Goal: Information Seeking & Learning: Learn about a topic

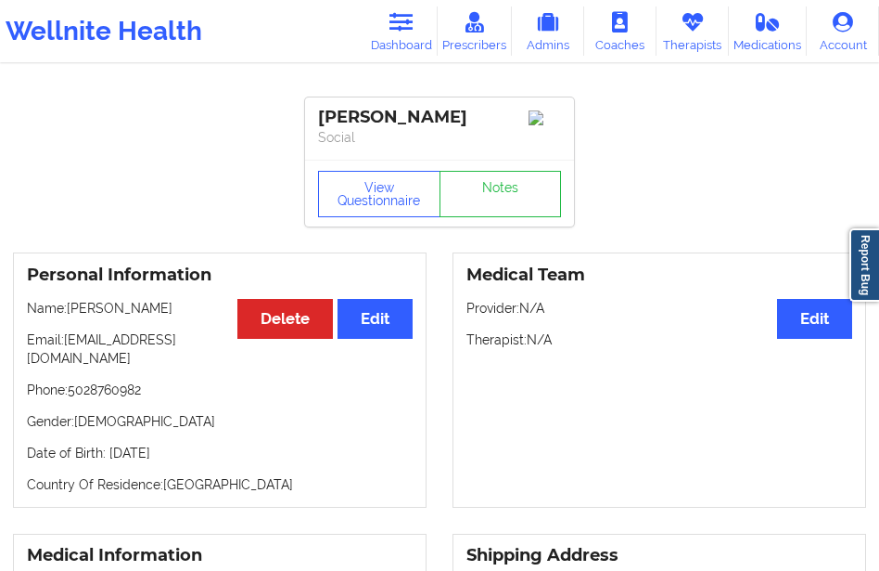
click at [405, 33] on link "Dashboard" at bounding box center [402, 30] width 72 height 49
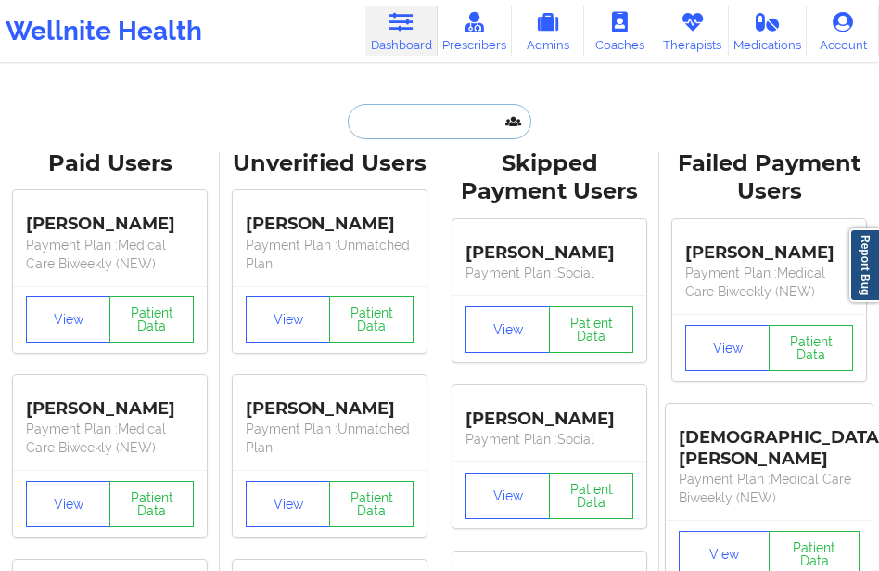
click at [363, 134] on input "text" at bounding box center [440, 121] width 184 height 35
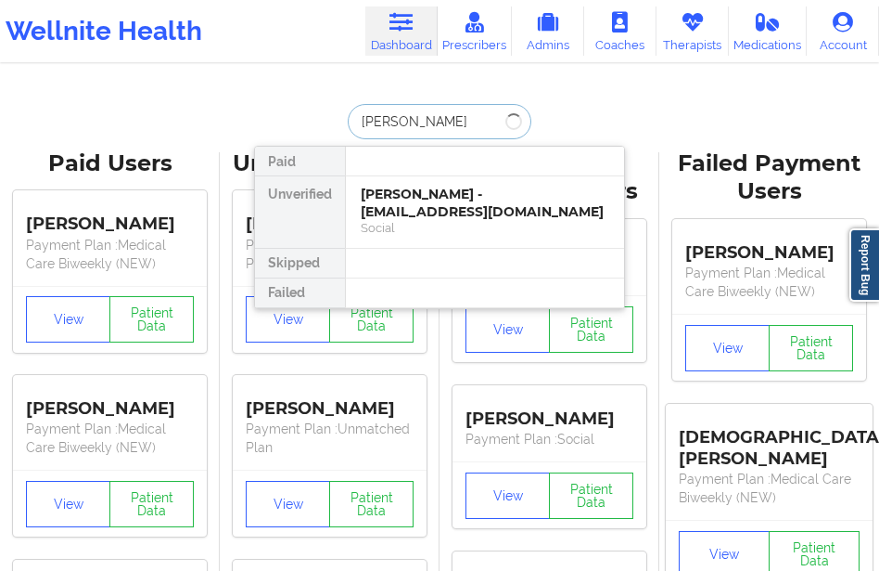
type input "[PERSON_NAME]"
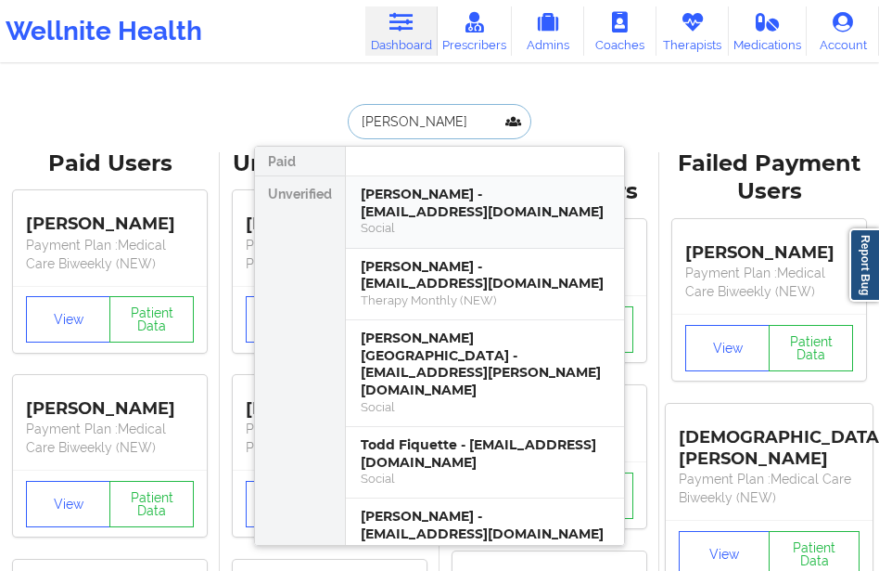
click at [395, 191] on div "[PERSON_NAME] - [EMAIL_ADDRESS][DOMAIN_NAME]" at bounding box center [485, 203] width 249 height 34
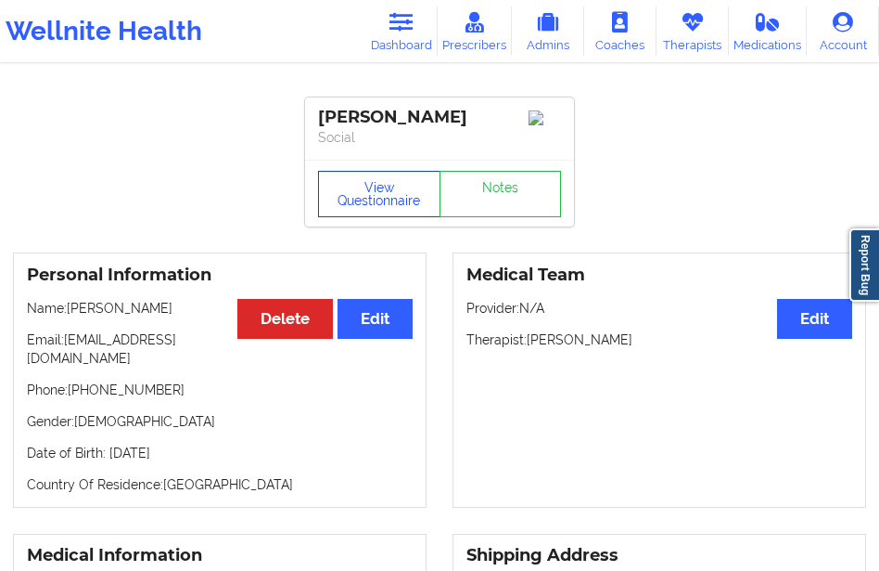
click at [374, 199] on button "View Questionnaire" at bounding box center [379, 194] width 122 height 46
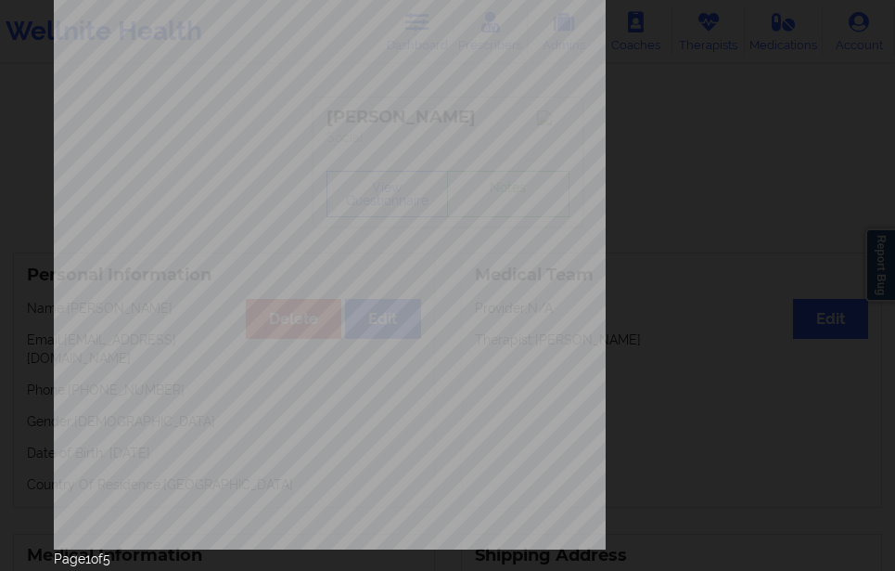
scroll to position [315, 0]
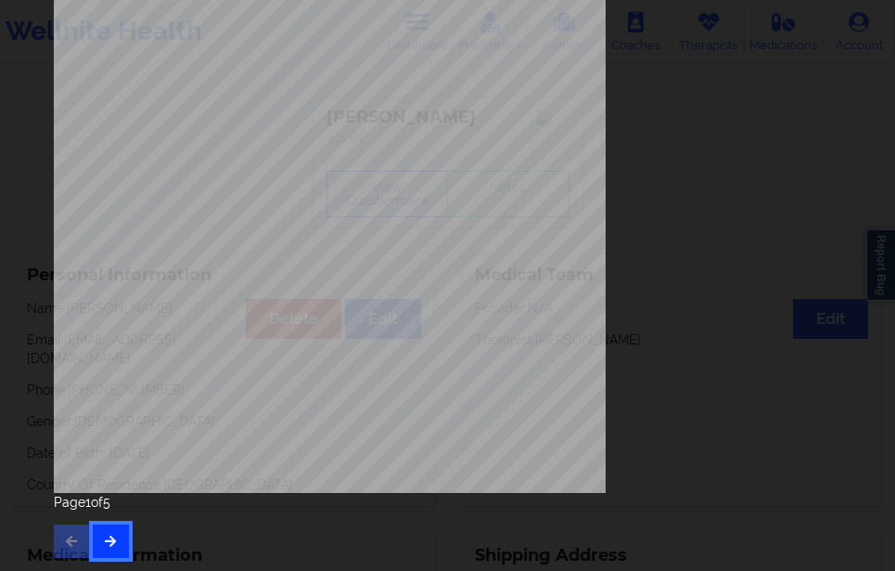
click at [109, 534] on icon "button" at bounding box center [111, 539] width 16 height 11
click at [109, 536] on icon "button" at bounding box center [111, 539] width 16 height 11
click at [115, 539] on icon "button" at bounding box center [111, 539] width 16 height 11
click at [124, 534] on button "button" at bounding box center [111, 540] width 36 height 33
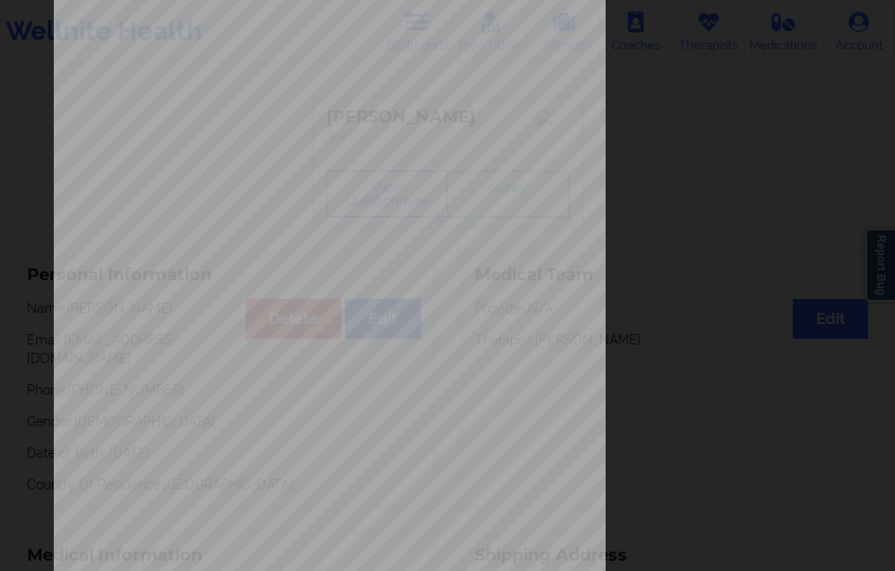
scroll to position [0, 0]
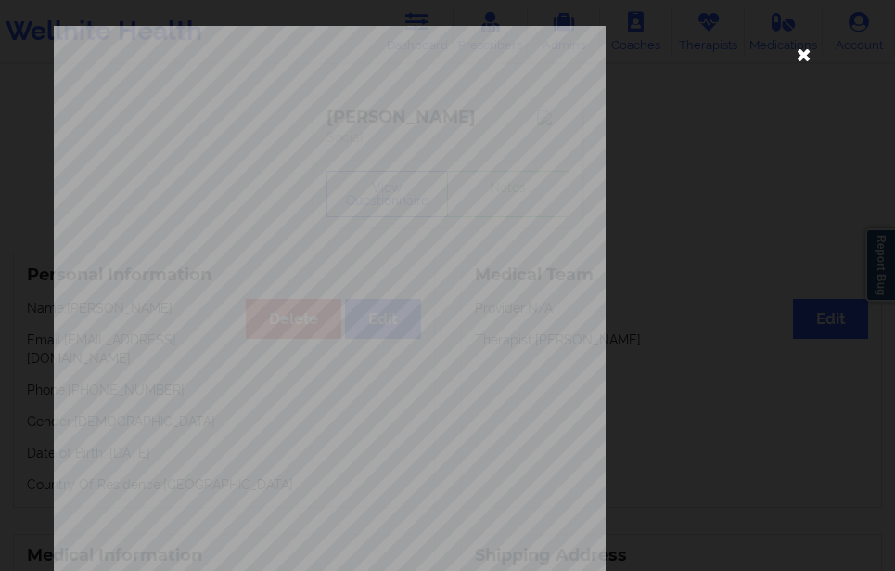
click at [790, 56] on icon at bounding box center [805, 54] width 30 height 30
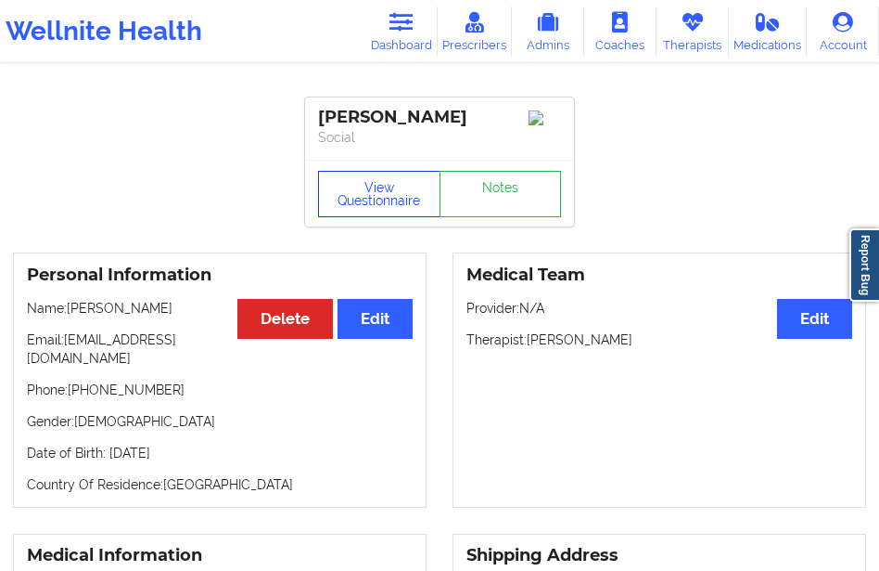
click at [353, 193] on button "View Questionnaire" at bounding box center [379, 194] width 122 height 46
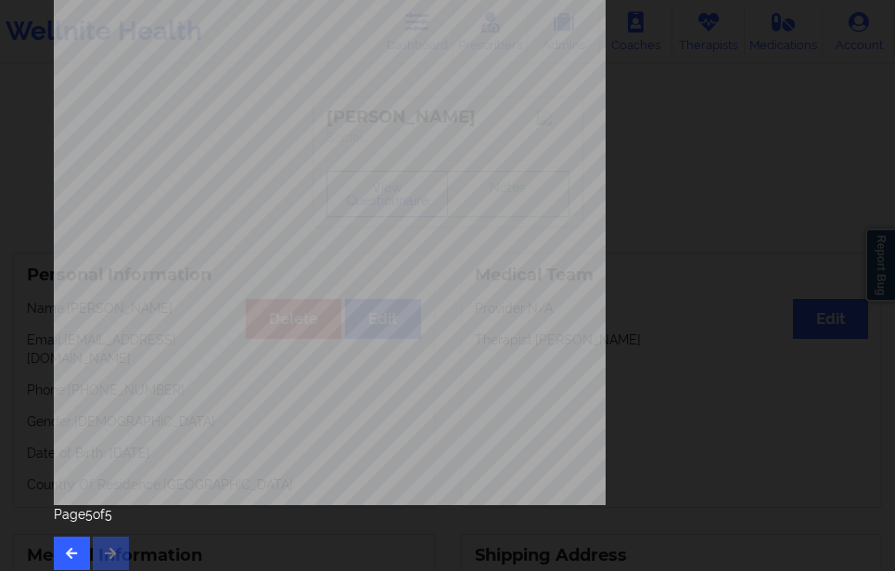
scroll to position [315, 0]
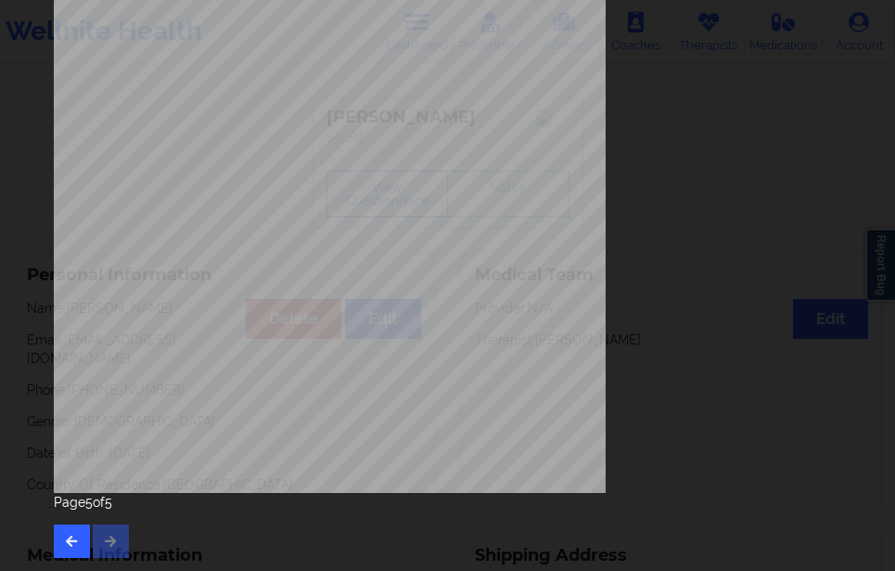
click at [102, 535] on div "Page 5 of 5" at bounding box center [448, 525] width 788 height 65
click at [69, 544] on icon "button" at bounding box center [72, 539] width 16 height 11
click at [111, 537] on icon "button" at bounding box center [111, 539] width 16 height 11
click at [76, 532] on button "button" at bounding box center [72, 540] width 36 height 33
click at [109, 549] on button "button" at bounding box center [111, 540] width 36 height 33
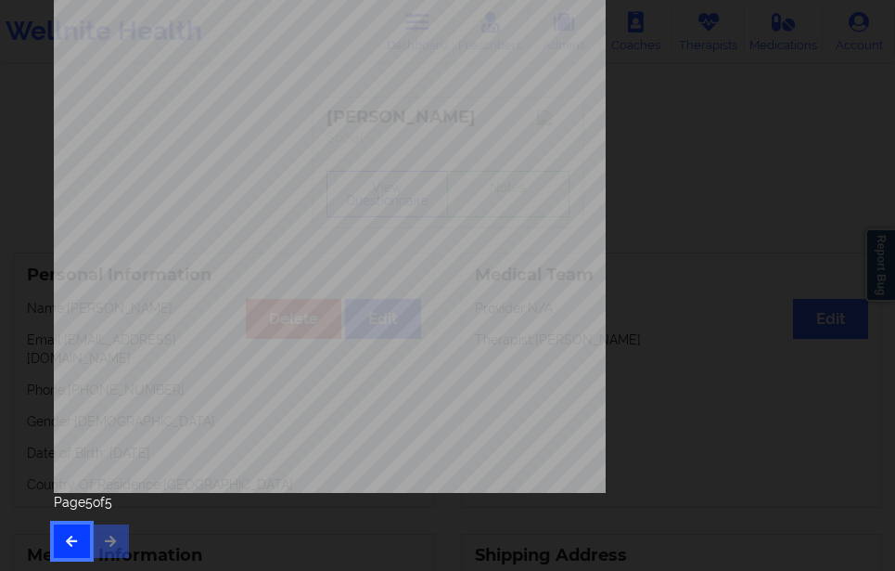
click at [68, 533] on button "button" at bounding box center [72, 540] width 36 height 33
click at [81, 530] on button "button" at bounding box center [72, 540] width 36 height 33
click at [71, 529] on button "button" at bounding box center [72, 540] width 36 height 33
click at [62, 535] on button "button" at bounding box center [72, 540] width 36 height 33
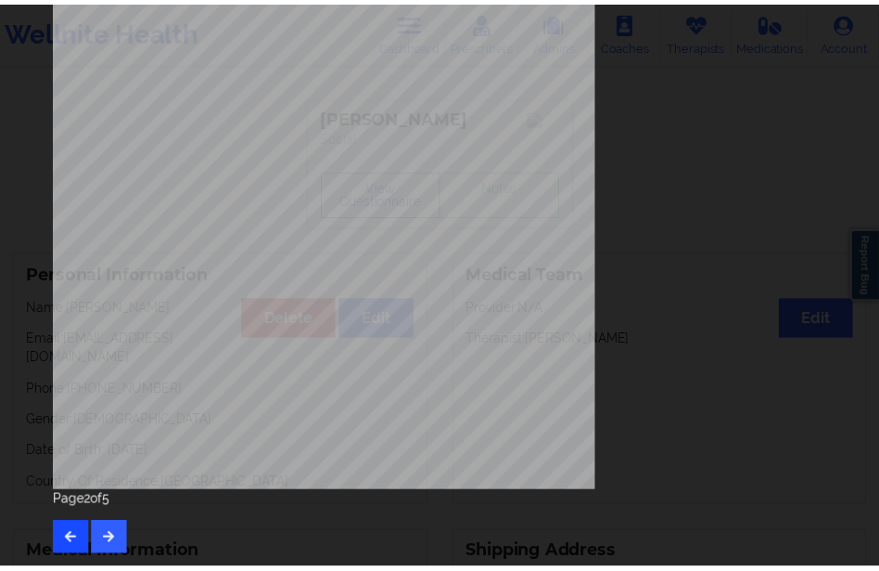
scroll to position [0, 0]
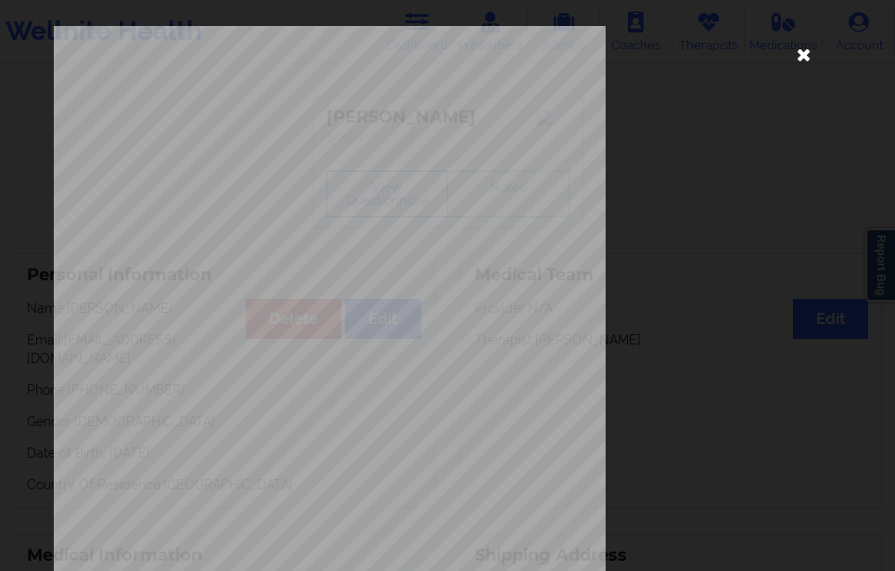
click at [798, 47] on icon at bounding box center [805, 54] width 30 height 30
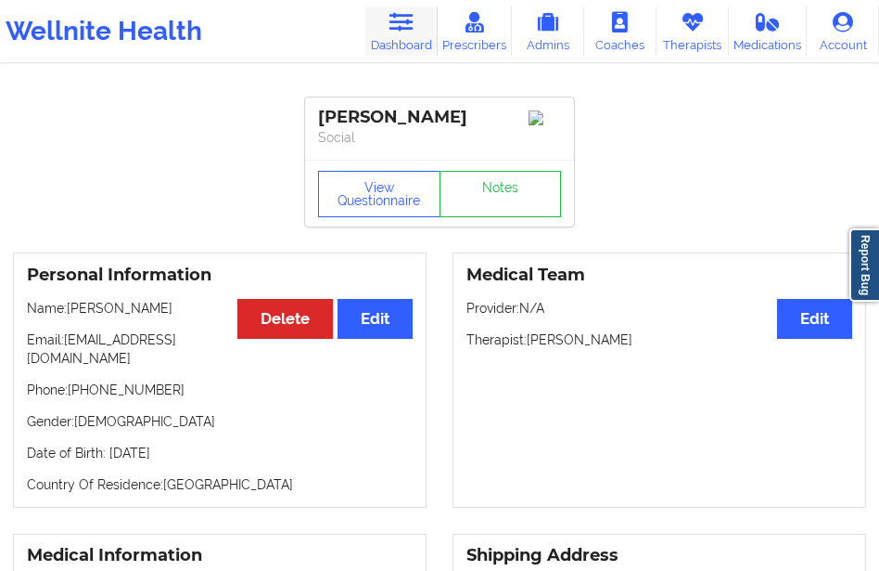
click at [405, 52] on link "Dashboard" at bounding box center [402, 30] width 72 height 49
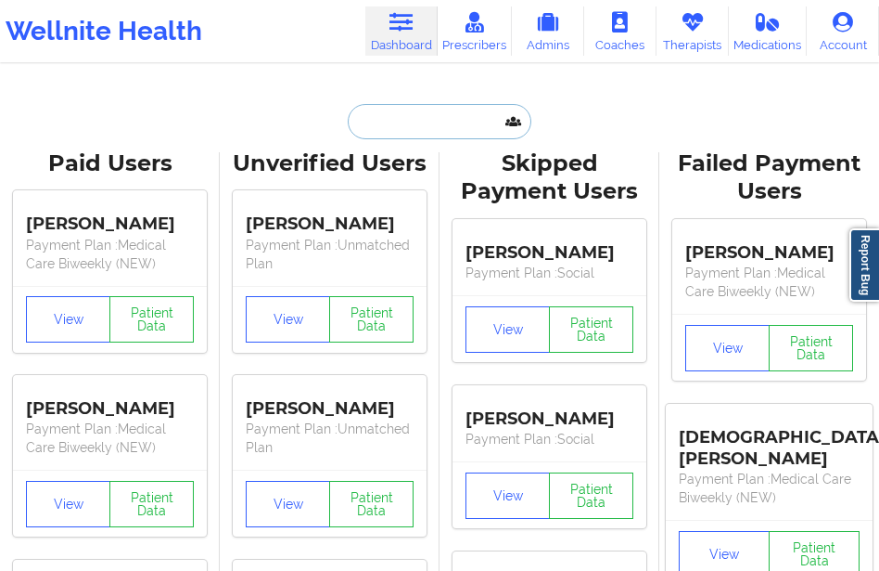
click at [389, 122] on input "text" at bounding box center [440, 121] width 184 height 35
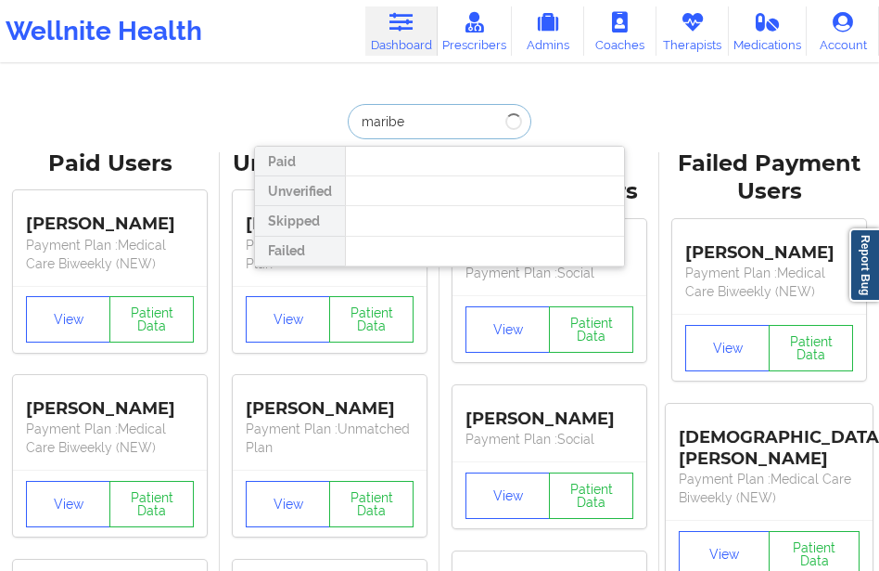
type input "[PERSON_NAME]"
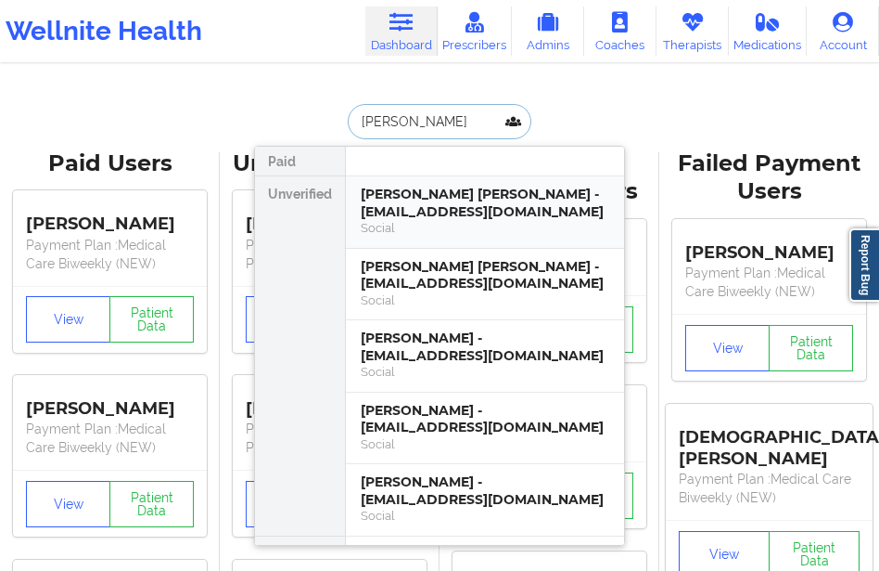
click at [443, 191] on div "[PERSON_NAME] [PERSON_NAME] - [EMAIL_ADDRESS][DOMAIN_NAME]" at bounding box center [485, 203] width 249 height 34
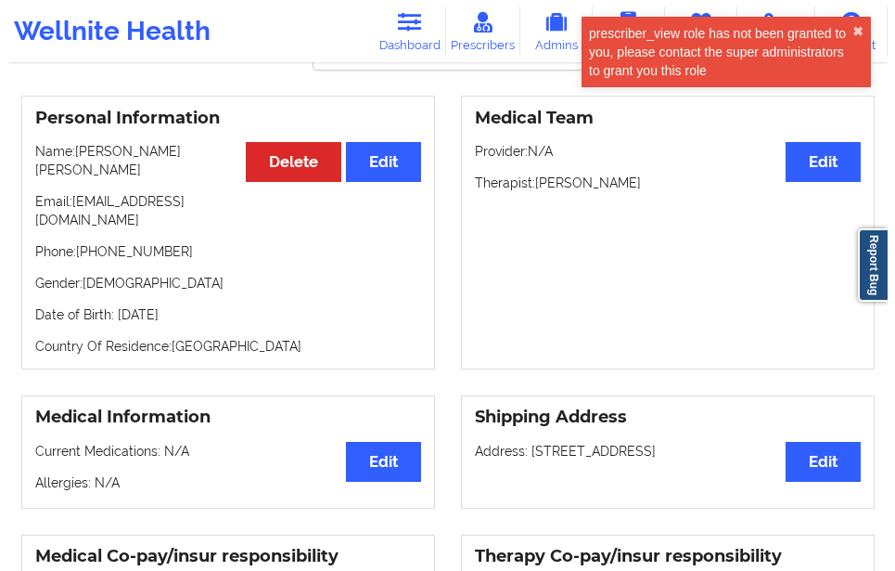
scroll to position [93, 0]
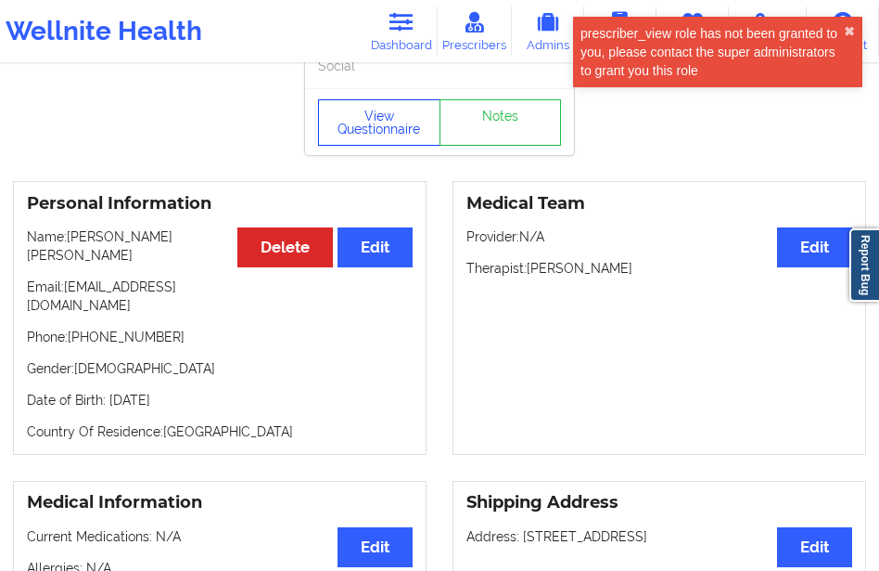
click at [372, 127] on button "View Questionnaire" at bounding box center [379, 122] width 122 height 46
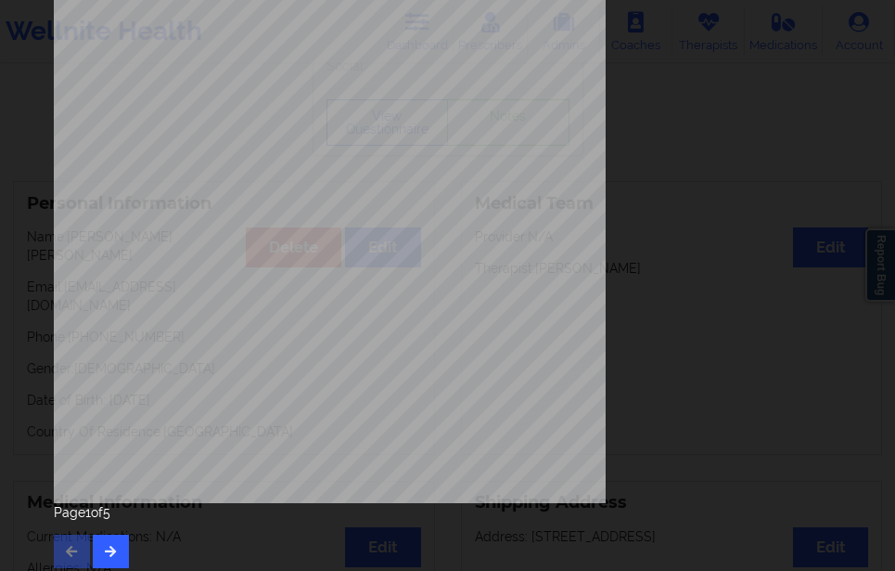
scroll to position [315, 0]
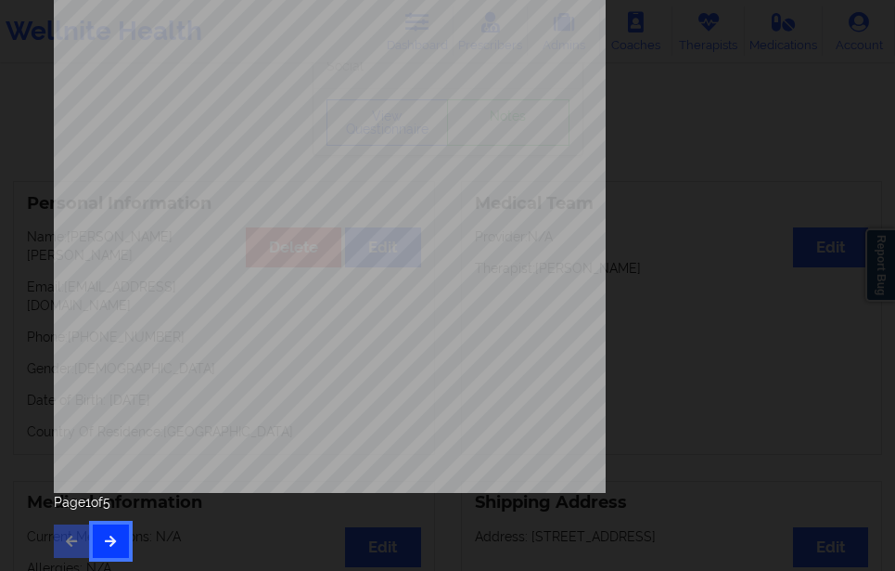
click at [115, 537] on icon "button" at bounding box center [111, 539] width 16 height 11
click at [115, 529] on button "button" at bounding box center [111, 540] width 36 height 33
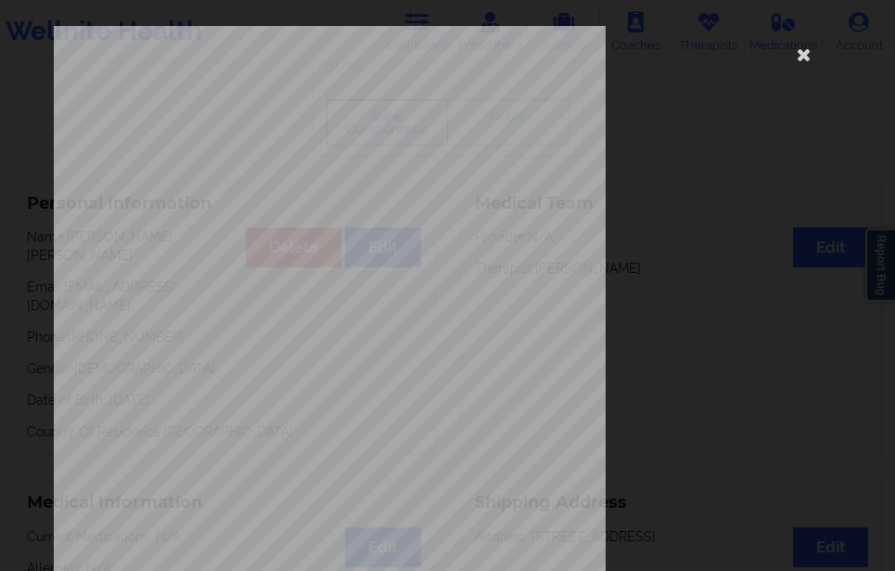
scroll to position [278, 0]
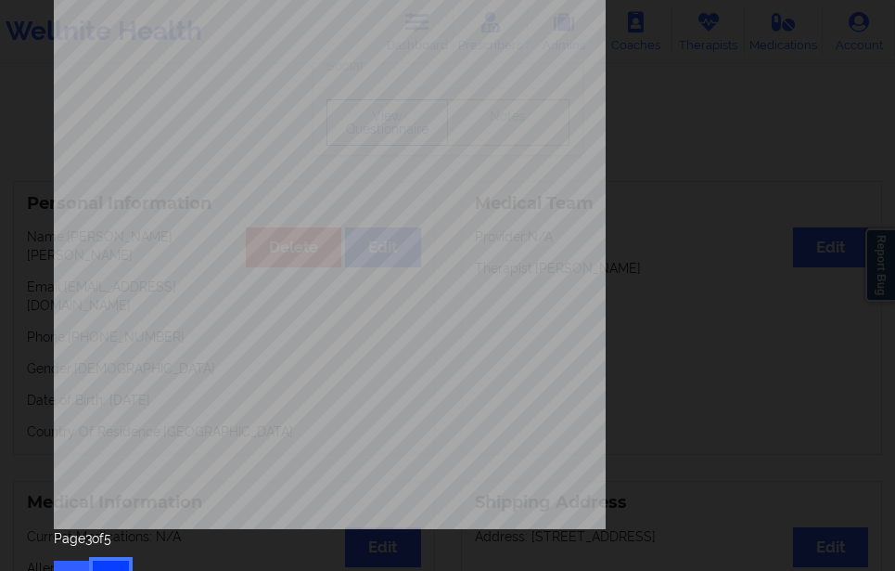
click at [122, 564] on button "button" at bounding box center [111, 576] width 36 height 33
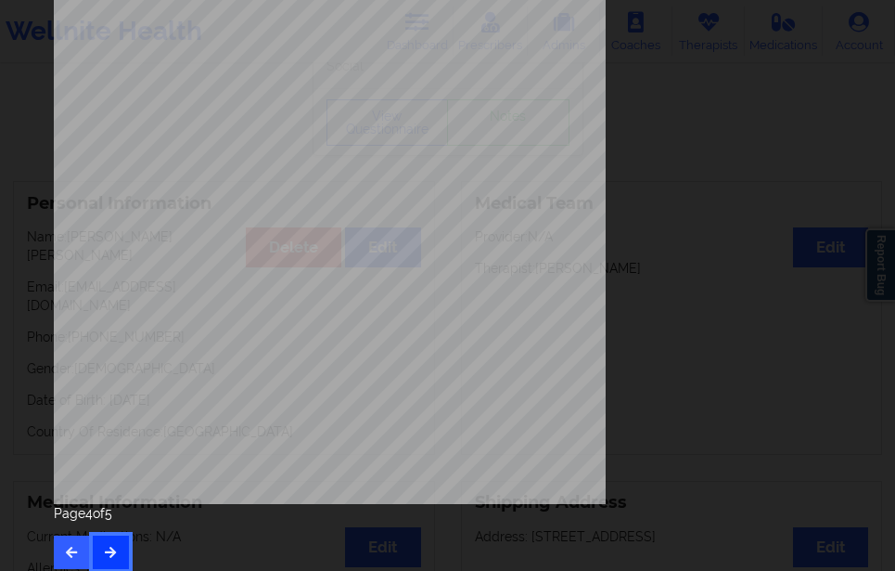
scroll to position [315, 0]
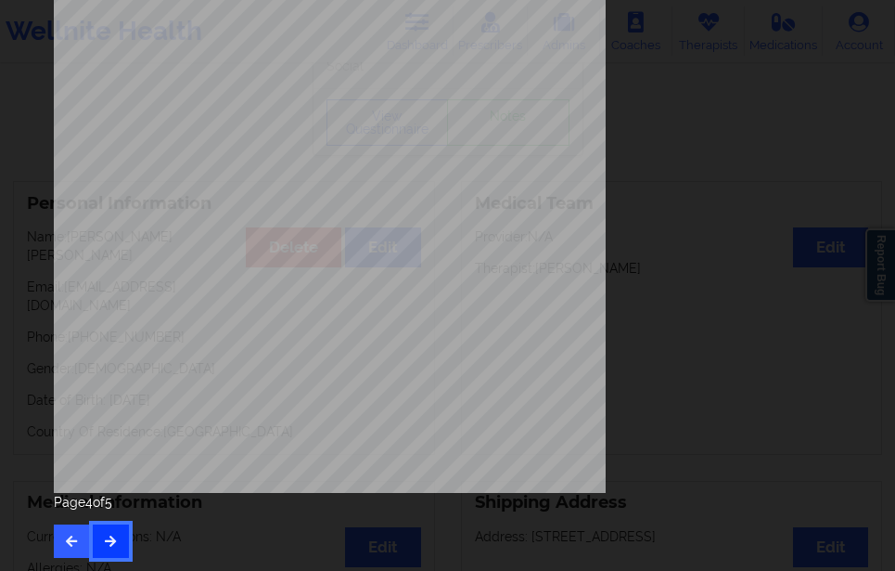
click at [115, 537] on icon "button" at bounding box center [111, 539] width 16 height 11
click at [83, 530] on button "button" at bounding box center [72, 540] width 36 height 33
click at [47, 524] on div "Back cover of insurance image Page 3 of 5" at bounding box center [448, 134] width 814 height 872
click at [64, 533] on button "button" at bounding box center [72, 540] width 36 height 33
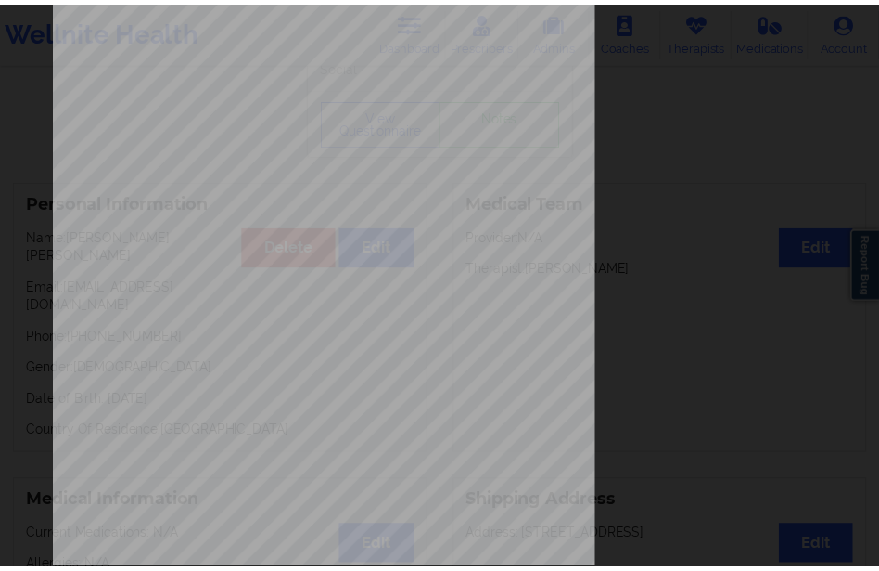
scroll to position [0, 0]
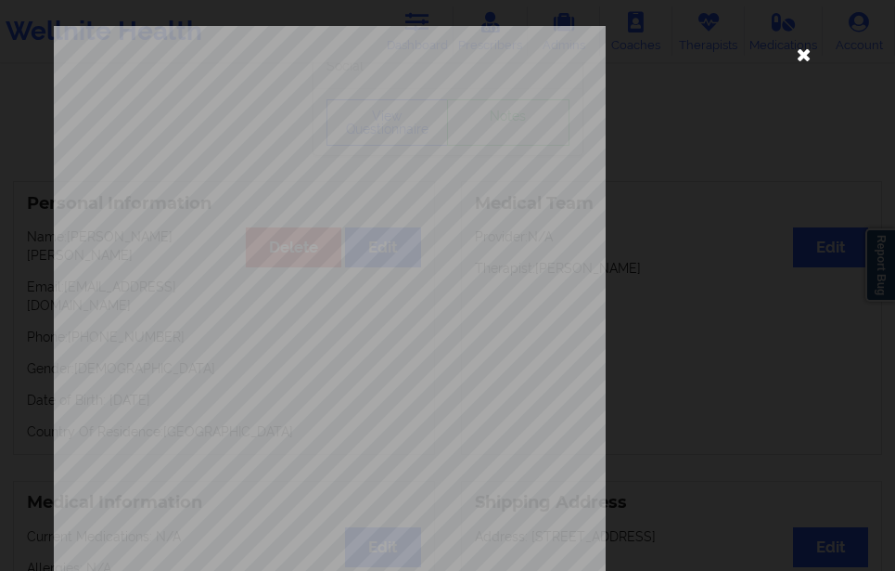
click at [806, 60] on icon at bounding box center [805, 54] width 30 height 30
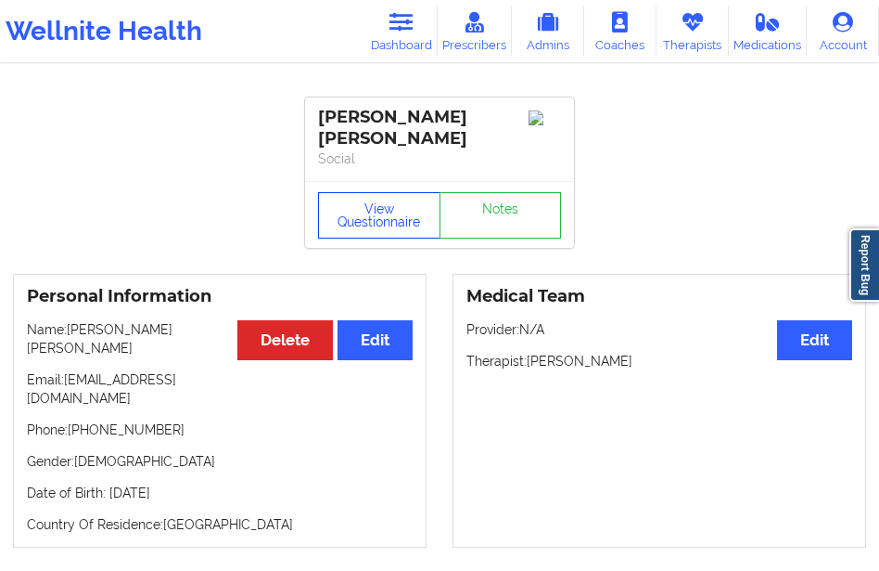
click at [397, 196] on button "View Questionnaire" at bounding box center [379, 215] width 122 height 46
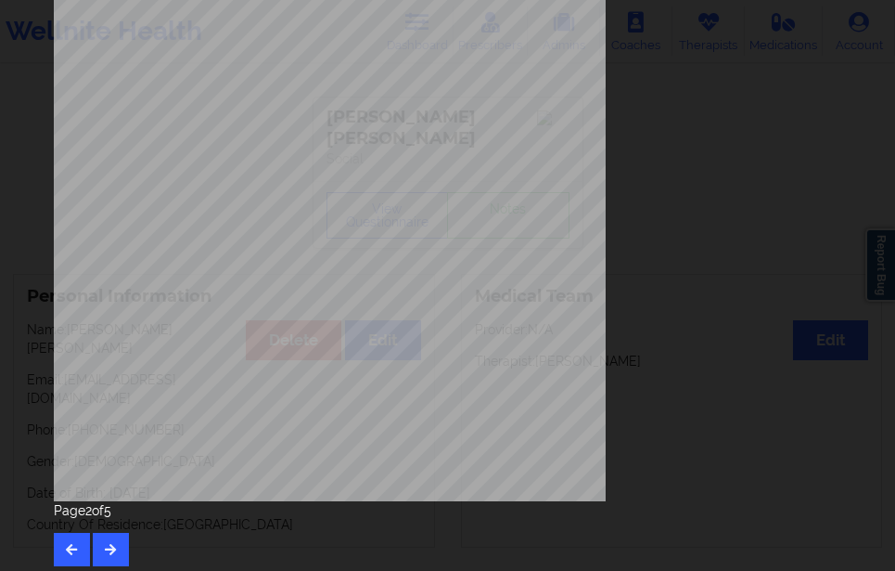
scroll to position [315, 0]
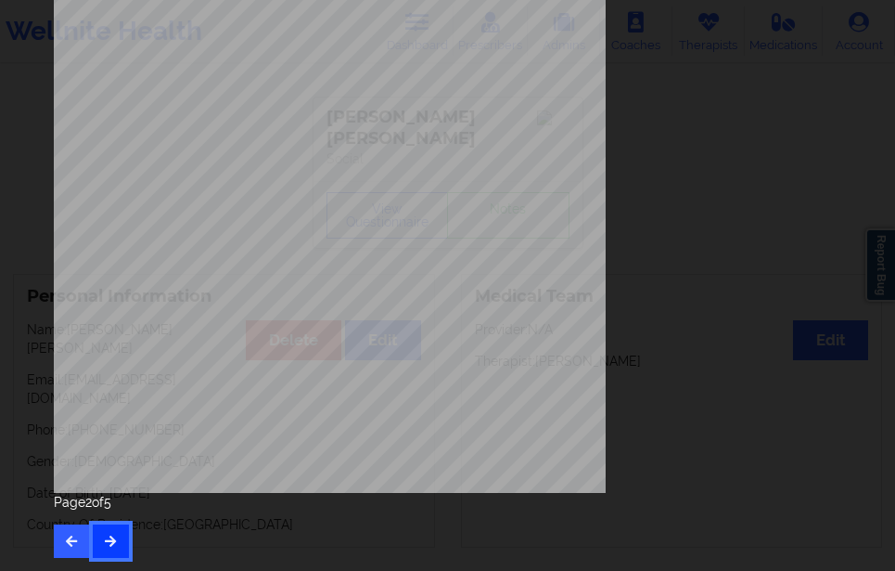
click at [108, 538] on icon "button" at bounding box center [111, 539] width 16 height 11
click at [71, 530] on button "button" at bounding box center [72, 540] width 36 height 33
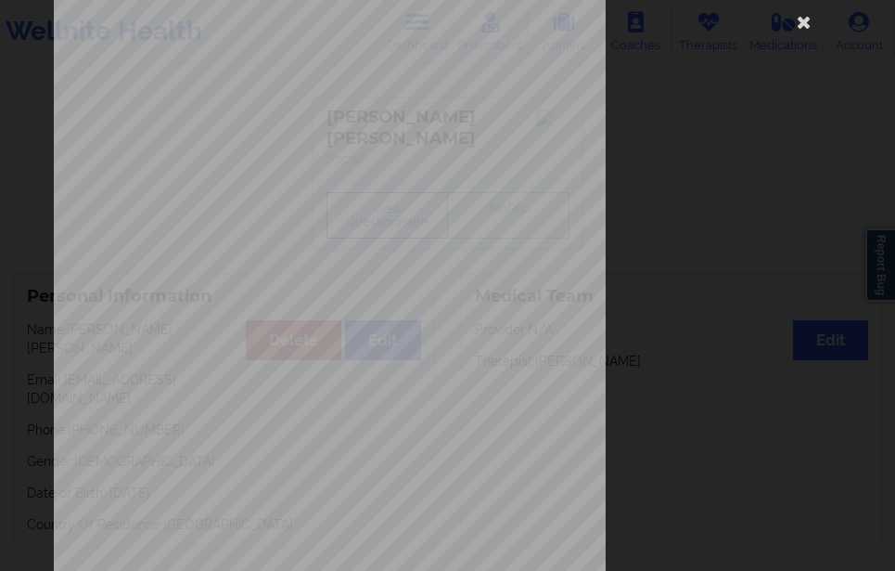
scroll to position [0, 0]
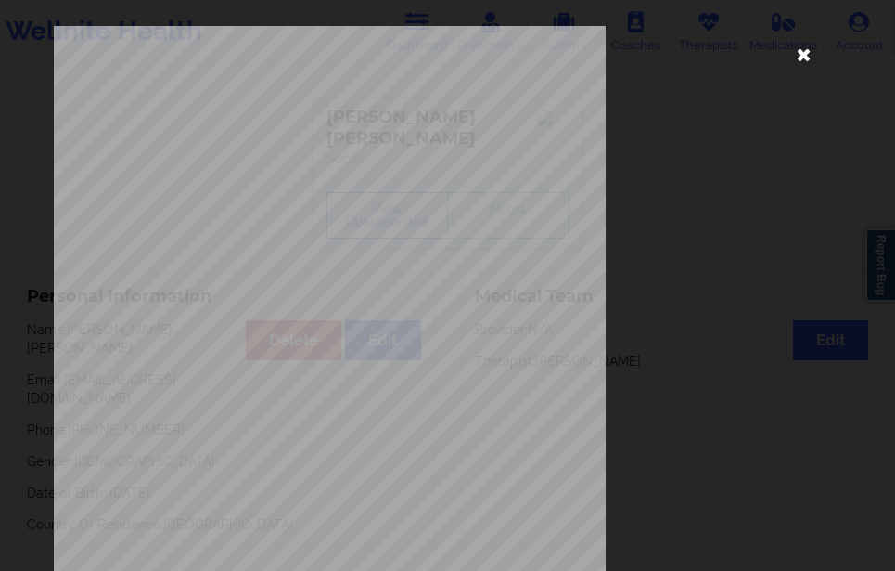
click at [795, 59] on icon at bounding box center [805, 54] width 30 height 30
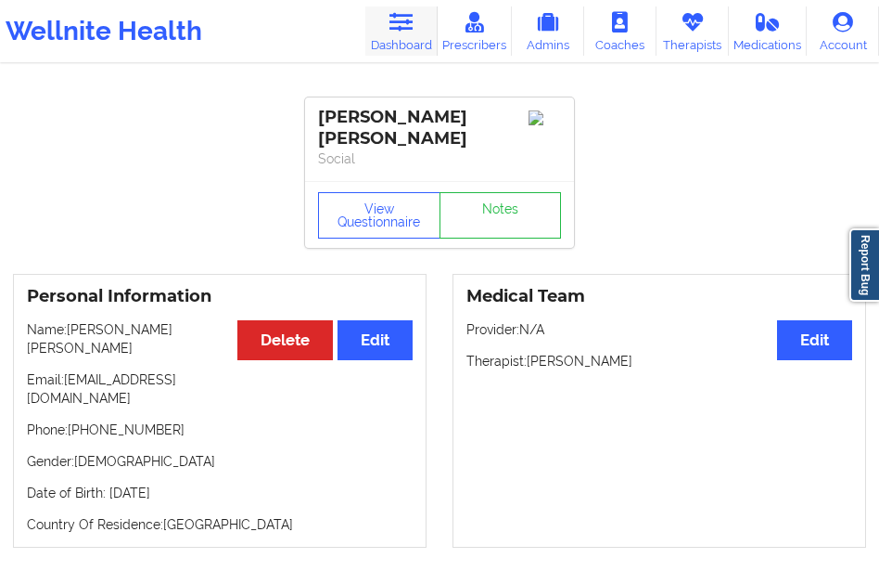
click at [410, 44] on link "Dashboard" at bounding box center [402, 30] width 72 height 49
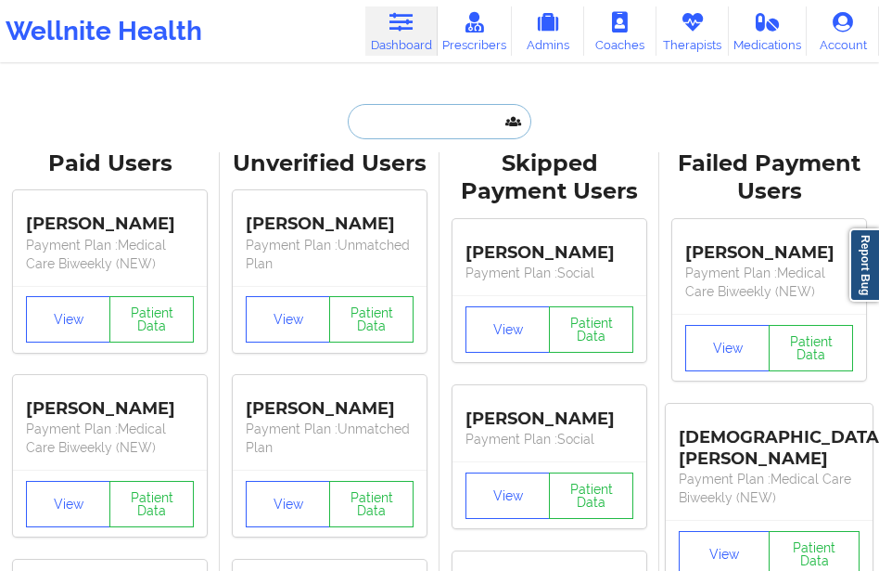
click at [373, 131] on input "text" at bounding box center [440, 121] width 184 height 35
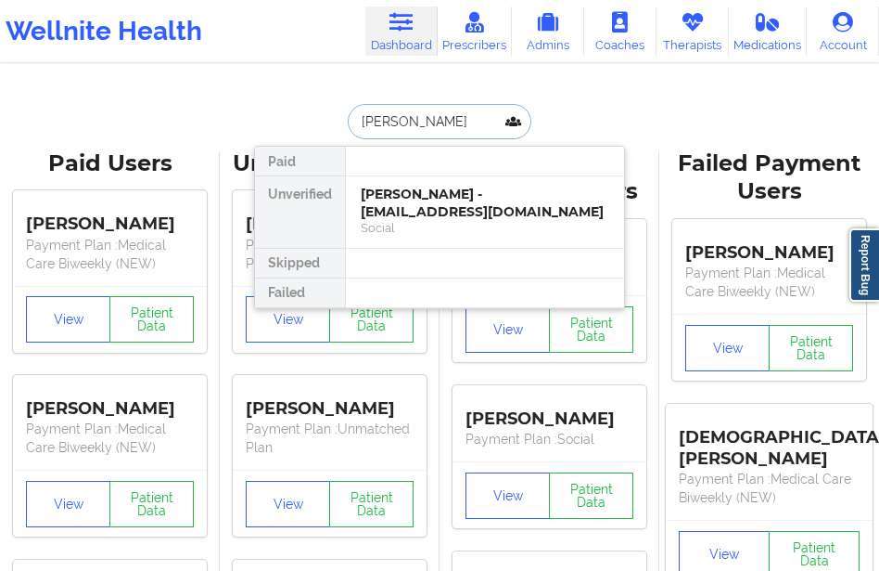
type input "[PERSON_NAME]"
click at [397, 191] on div "[PERSON_NAME] - [EMAIL_ADDRESS][DOMAIN_NAME]" at bounding box center [485, 203] width 249 height 34
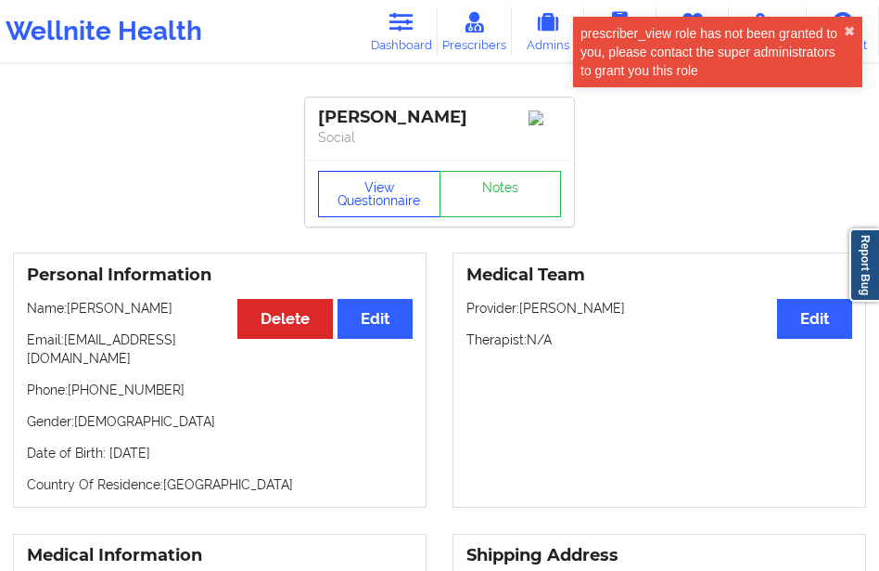
click at [397, 191] on button "View Questionnaire" at bounding box center [379, 194] width 122 height 46
click at [848, 26] on button "✖︎" at bounding box center [849, 31] width 11 height 15
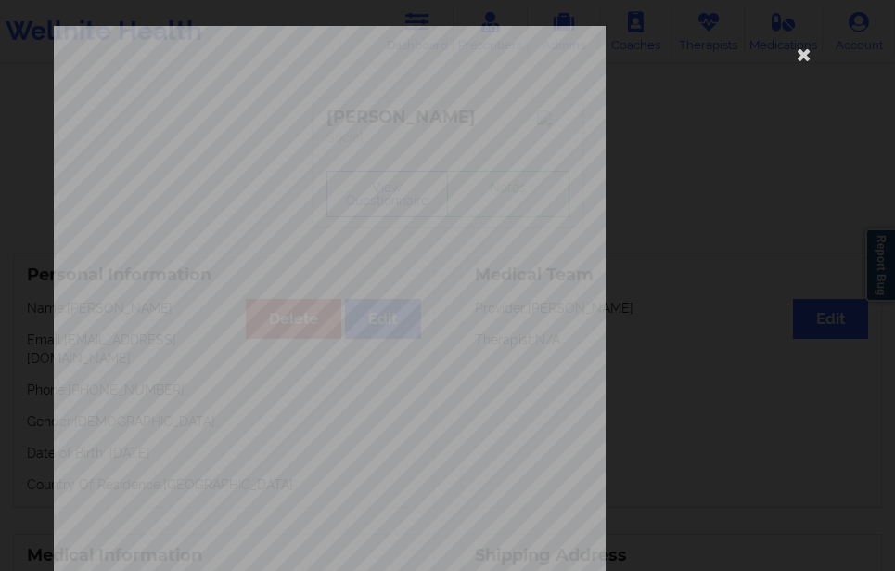
scroll to position [278, 0]
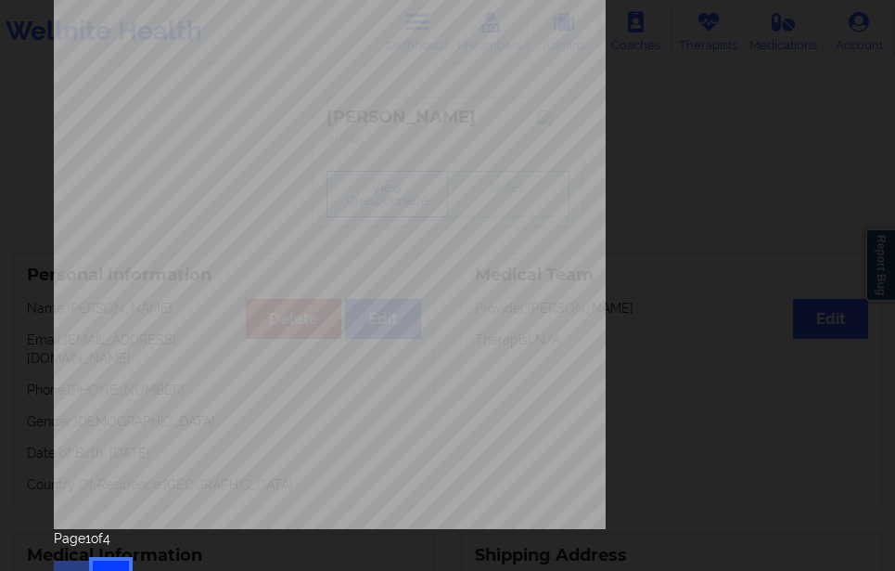
click at [109, 560] on button "button" at bounding box center [111, 576] width 36 height 33
click at [114, 560] on button "button" at bounding box center [111, 576] width 36 height 33
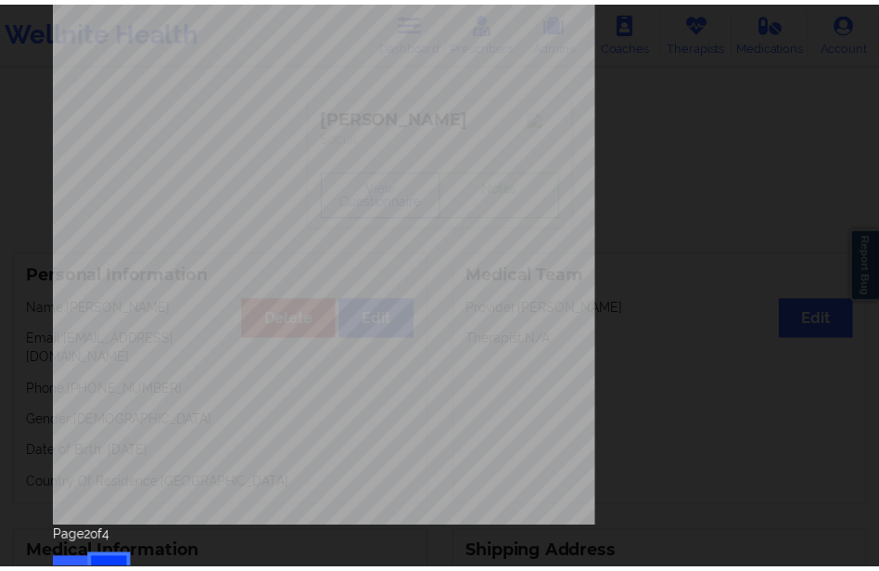
scroll to position [0, 0]
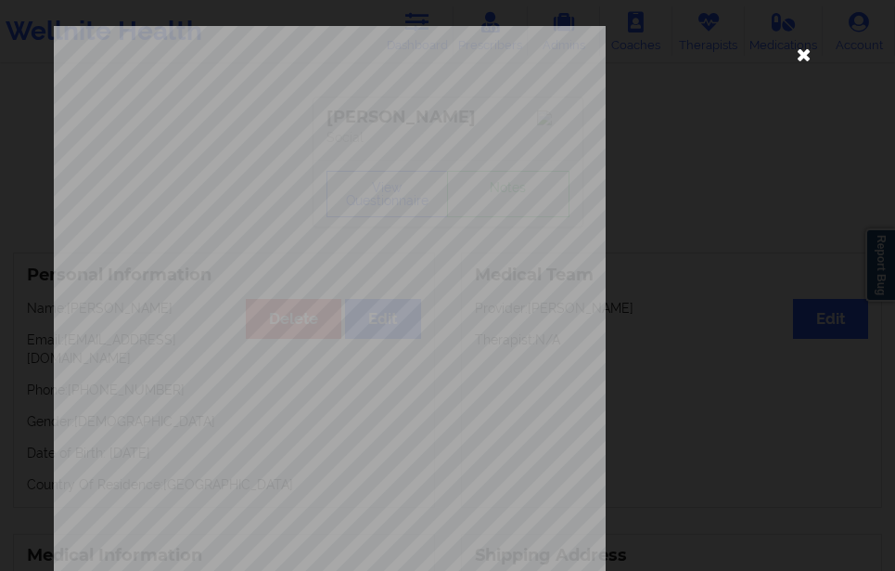
click at [800, 55] on icon at bounding box center [805, 54] width 30 height 30
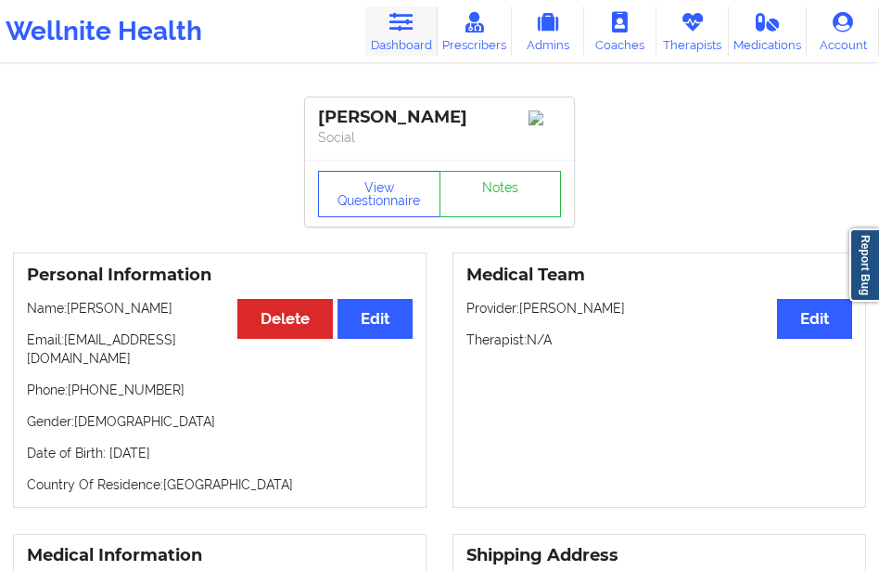
click at [411, 32] on icon at bounding box center [401, 22] width 24 height 20
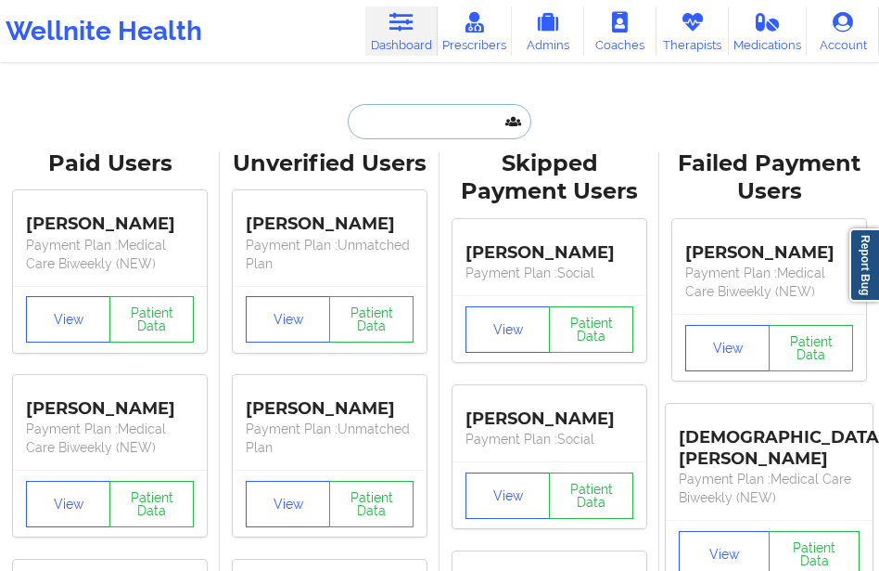
click at [369, 119] on input "text" at bounding box center [440, 121] width 184 height 35
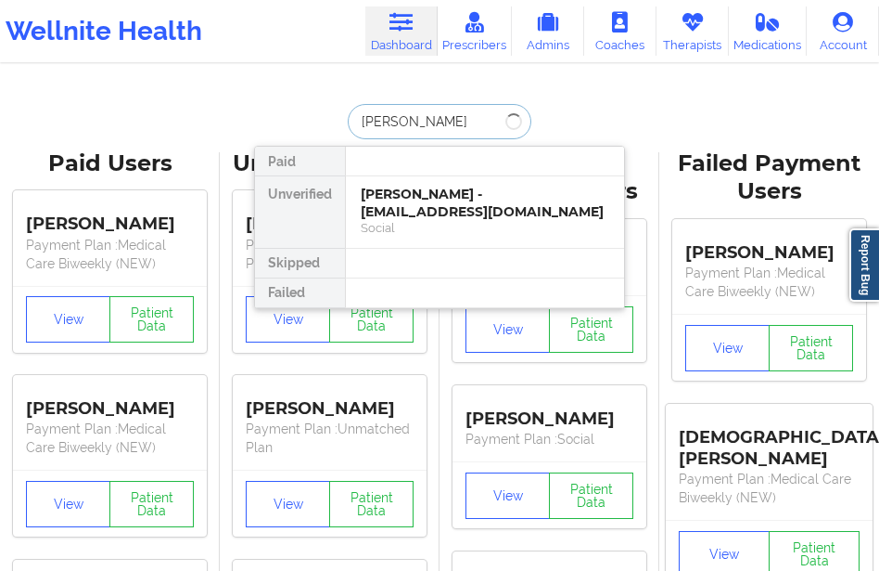
type input "[PERSON_NAME]"
click at [379, 195] on div "[PERSON_NAME] - [EMAIL_ADDRESS][DOMAIN_NAME]" at bounding box center [485, 203] width 249 height 34
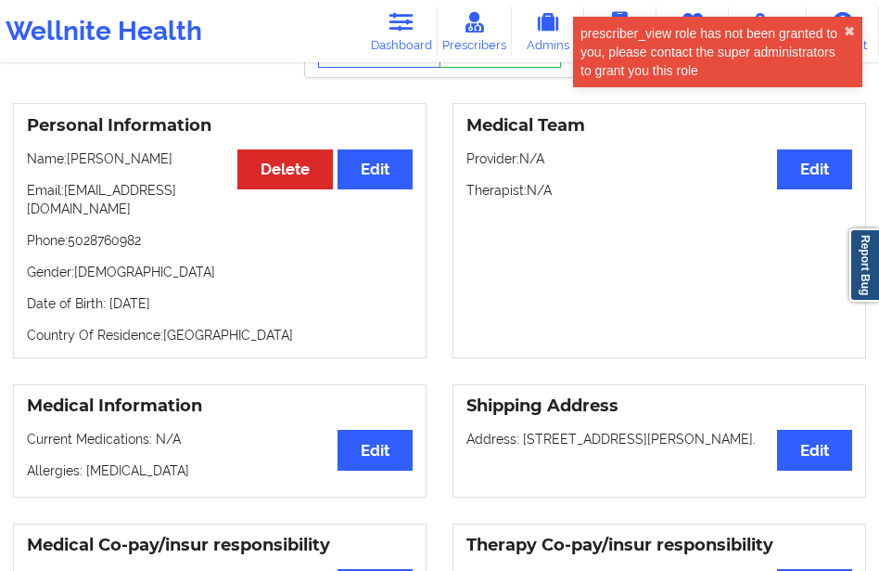
scroll to position [186, 0]
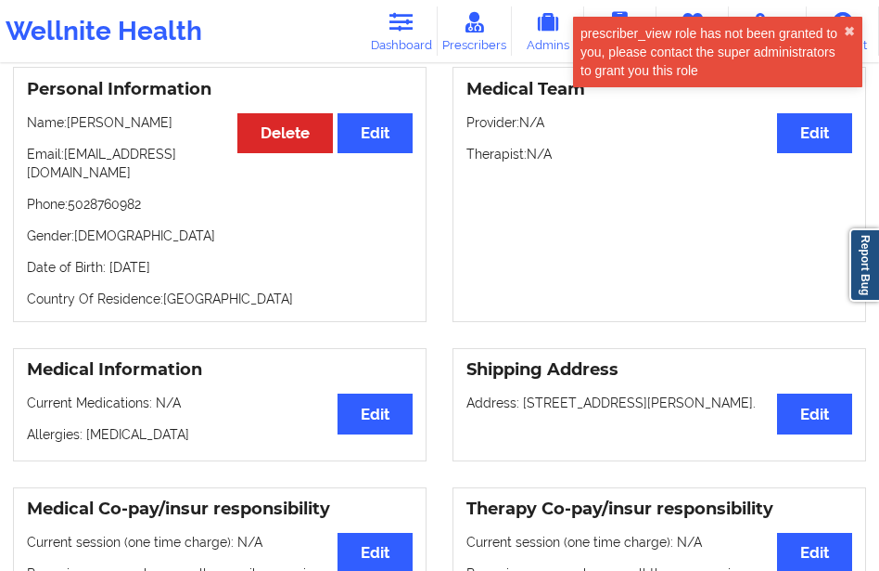
click at [859, 23] on div "prescriber_view role has not been granted to you, please contact the super admi…" at bounding box center [717, 52] width 289 height 71
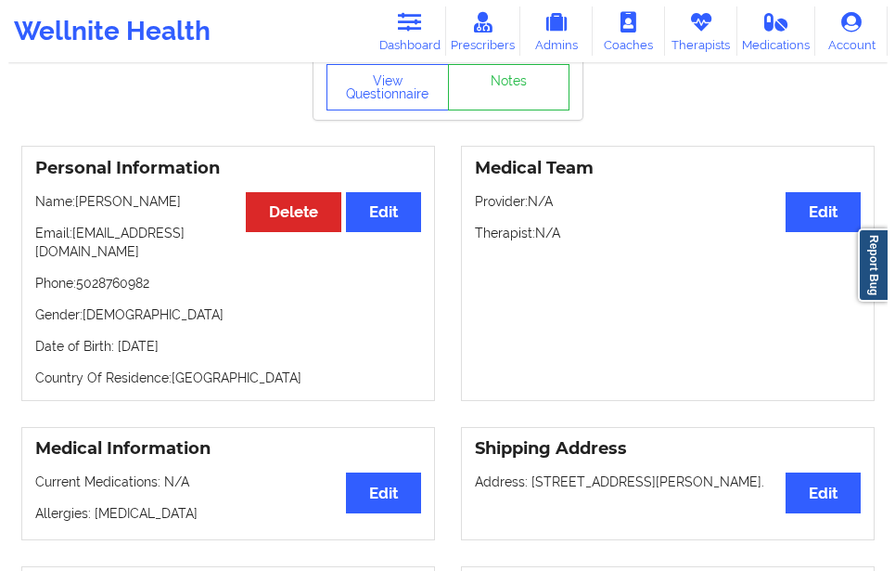
scroll to position [0, 0]
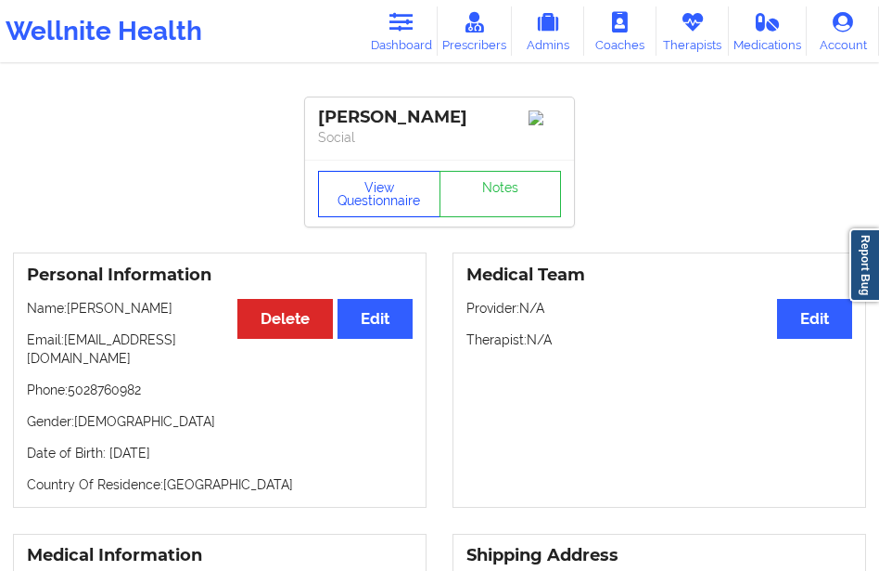
click at [335, 188] on button "View Questionnaire" at bounding box center [379, 194] width 122 height 46
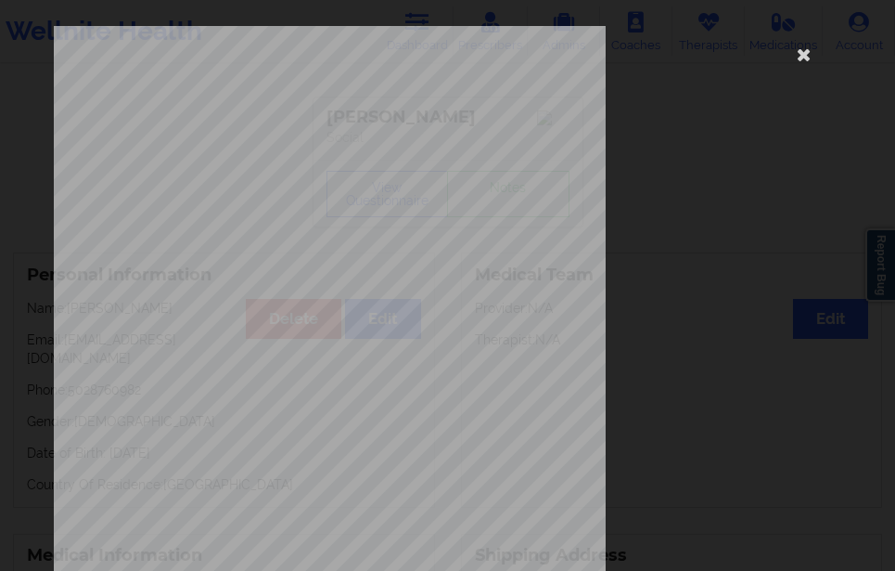
scroll to position [315, 0]
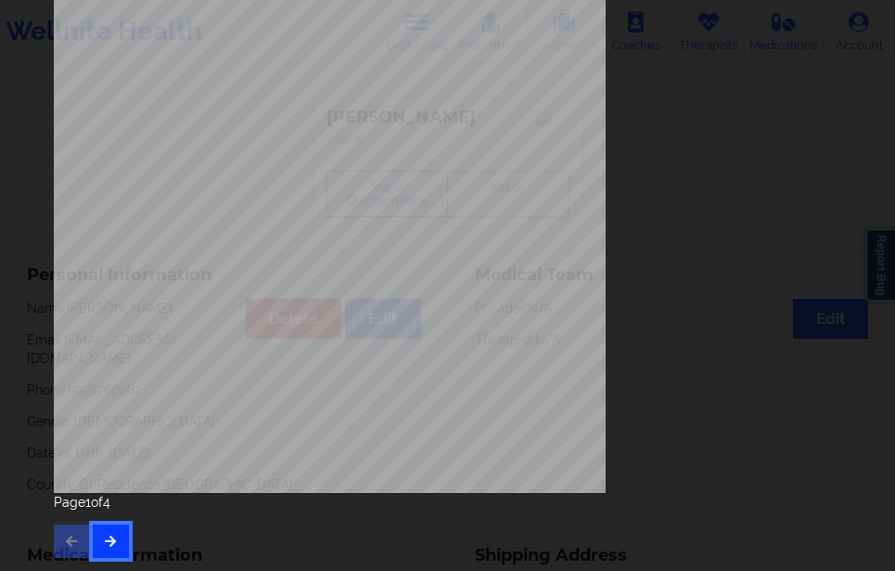
click at [117, 524] on button "button" at bounding box center [111, 540] width 36 height 33
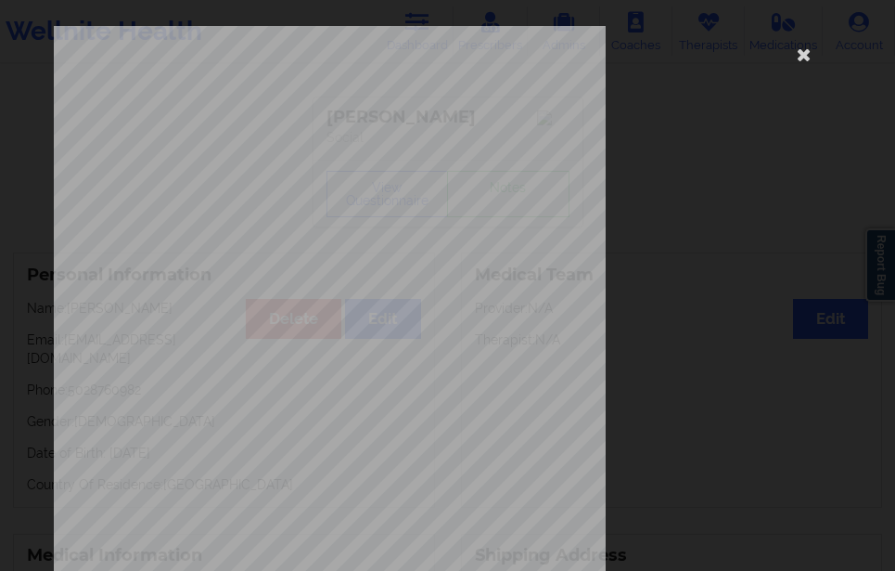
scroll to position [278, 0]
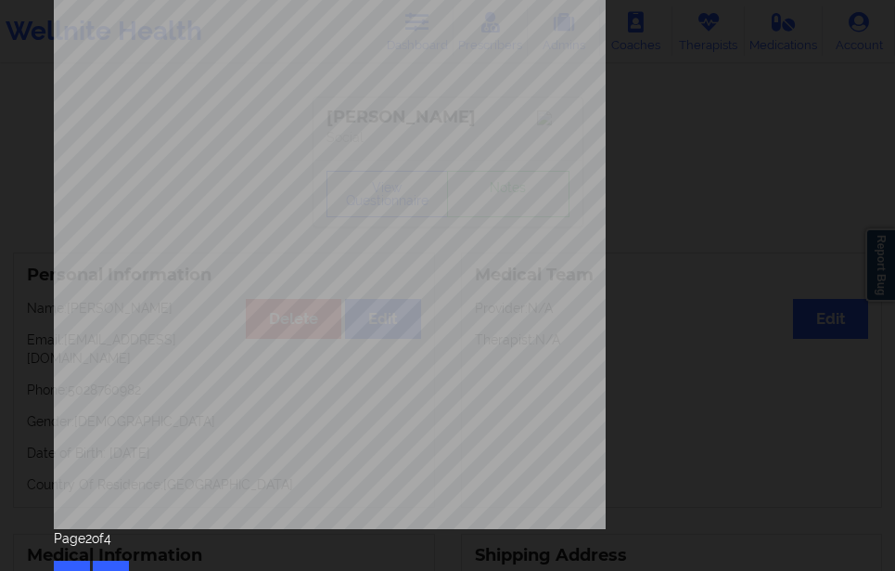
click at [112, 556] on div "Page 2 of 4" at bounding box center [448, 561] width 788 height 65
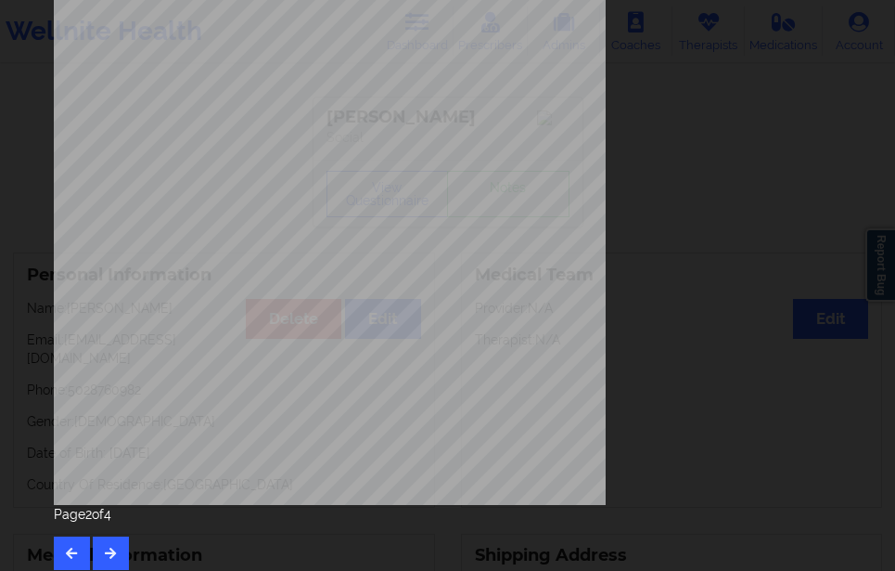
scroll to position [315, 0]
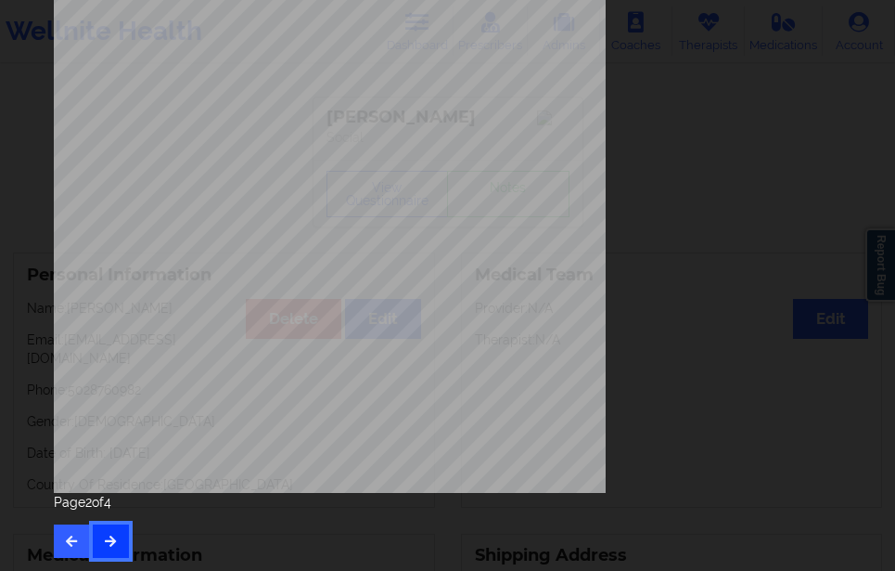
click at [101, 530] on button "button" at bounding box center [111, 540] width 36 height 33
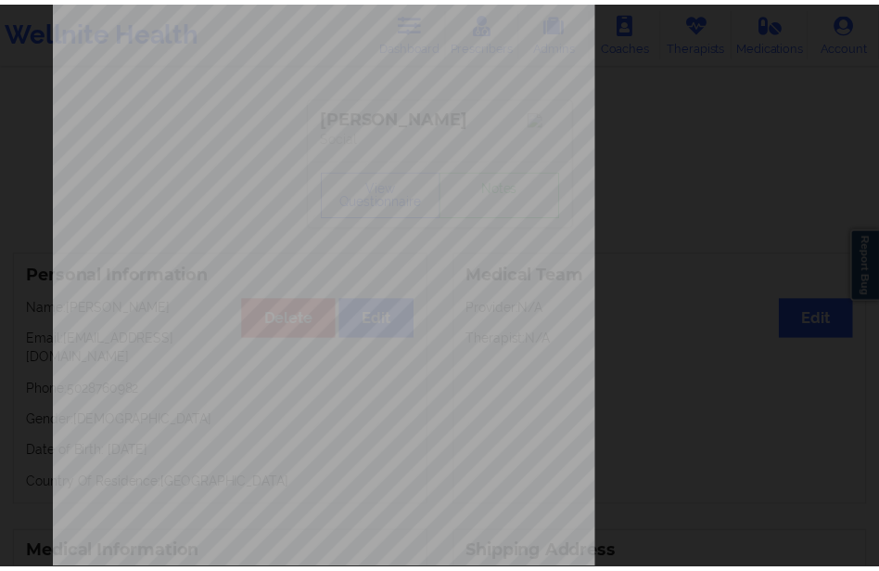
scroll to position [0, 0]
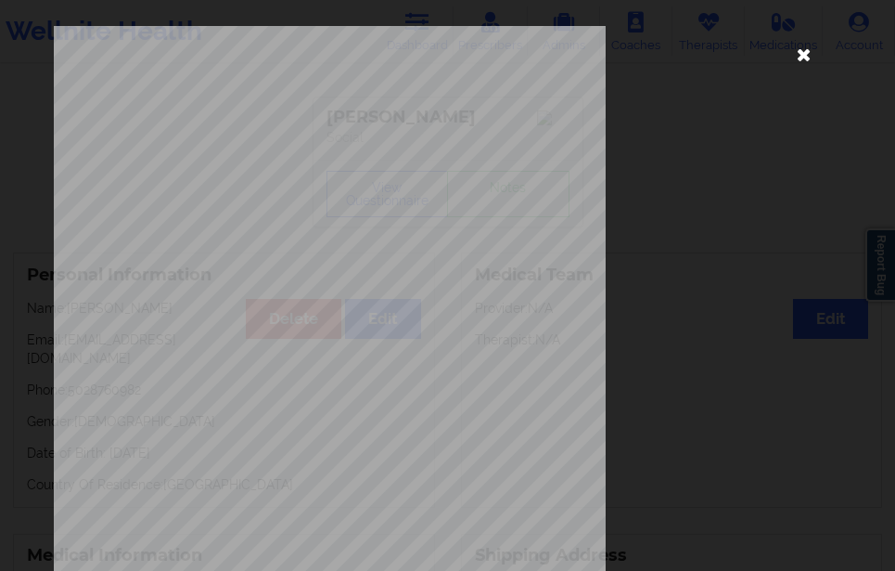
click at [795, 51] on icon at bounding box center [805, 54] width 30 height 30
